Goal: Task Accomplishment & Management: Manage account settings

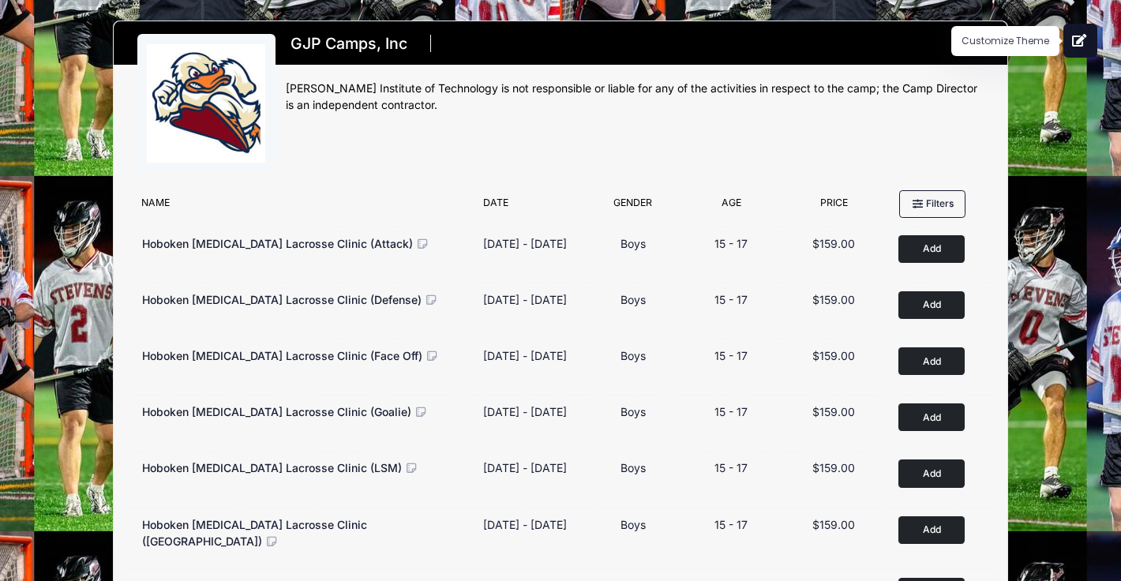
click at [1076, 53] on button at bounding box center [1081, 41] width 34 height 34
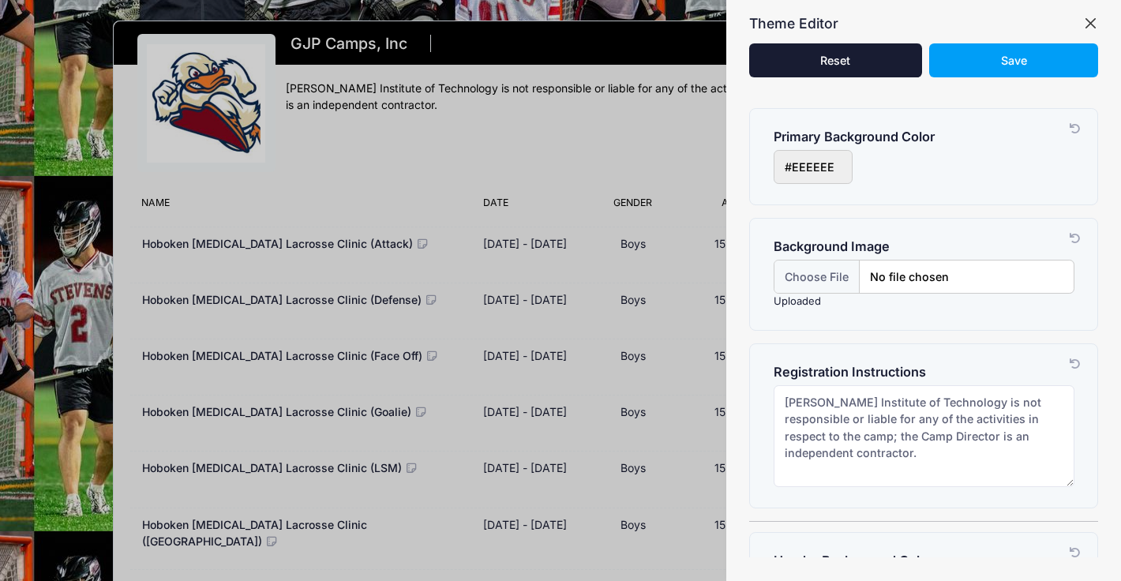
click at [1088, 17] on button "button" at bounding box center [1091, 24] width 16 height 16
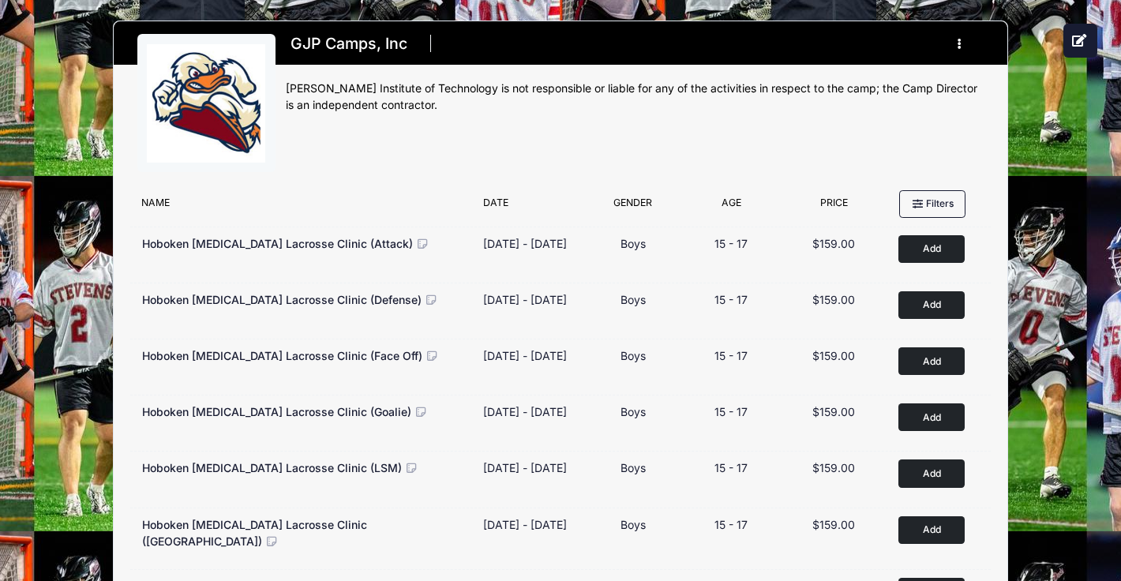
click at [958, 44] on icon "button" at bounding box center [964, 44] width 13 height 0
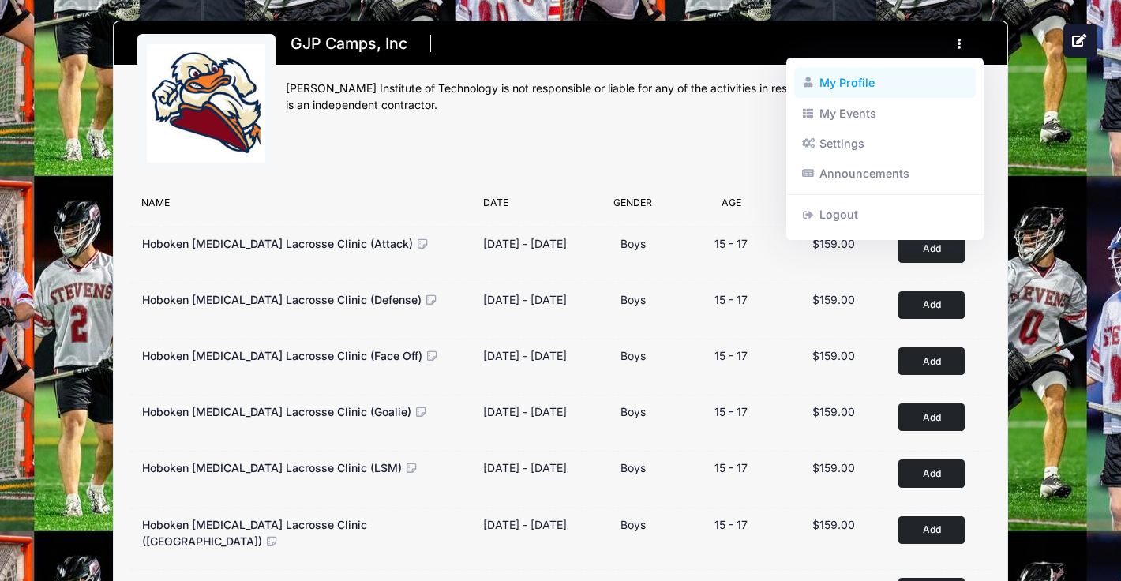
click at [875, 79] on link "My Profile" at bounding box center [885, 83] width 182 height 30
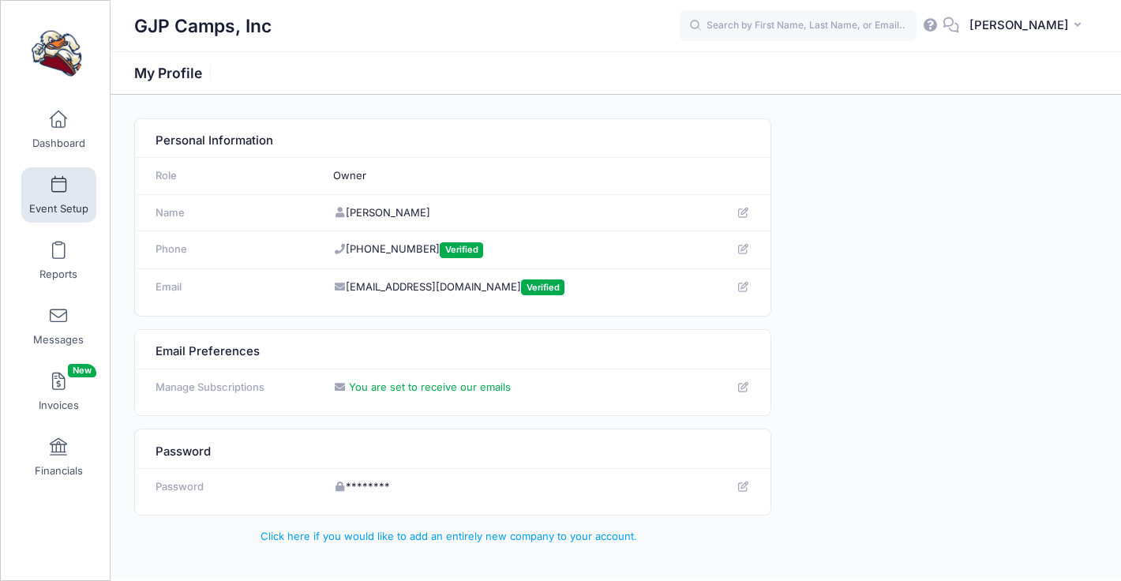
click at [46, 204] on span "Event Setup" at bounding box center [58, 208] width 59 height 13
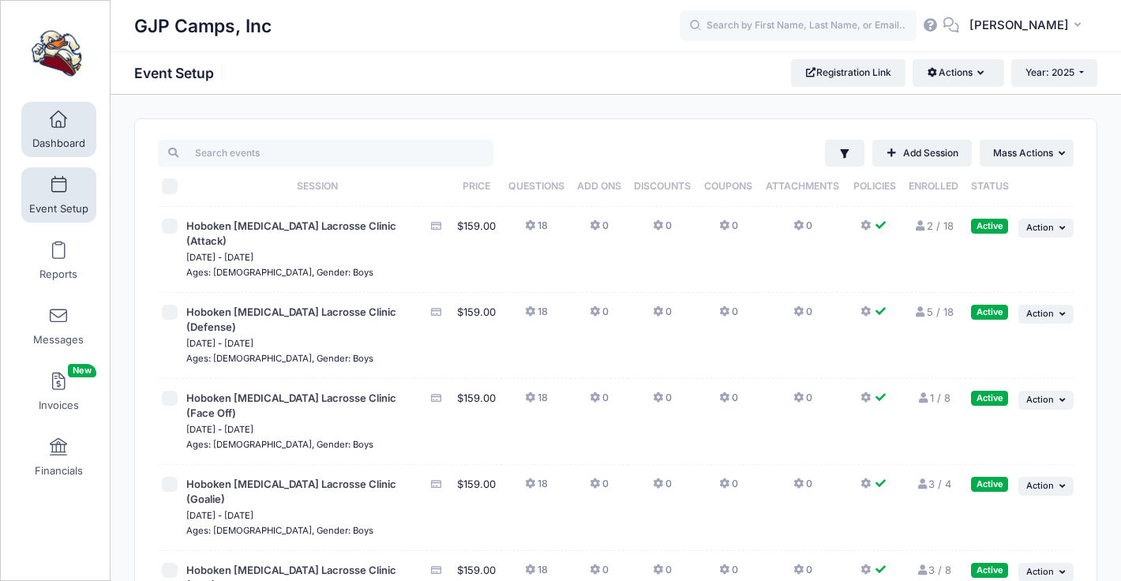
click at [32, 117] on link "Dashboard" at bounding box center [58, 129] width 75 height 55
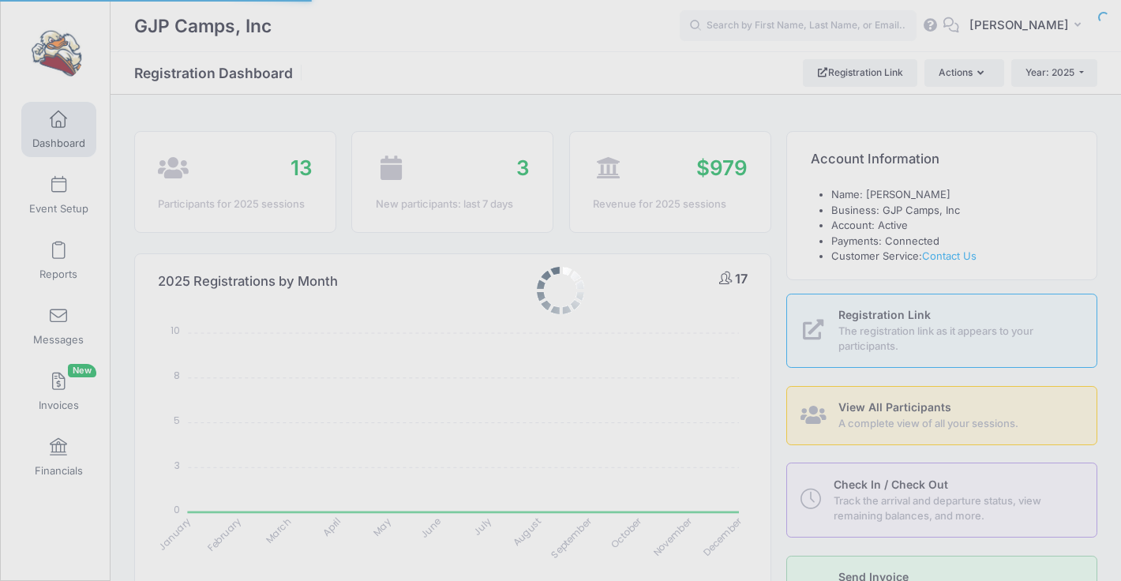
select select
